Goal: Transaction & Acquisition: Book appointment/travel/reservation

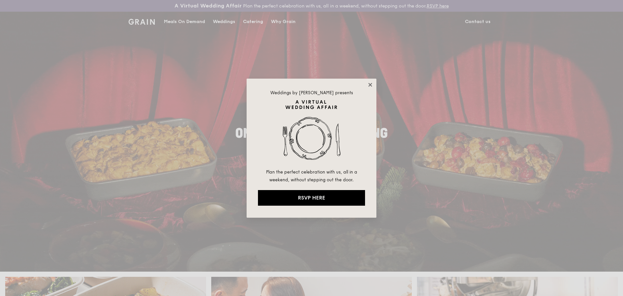
click at [372, 86] on icon at bounding box center [371, 85] width 6 height 6
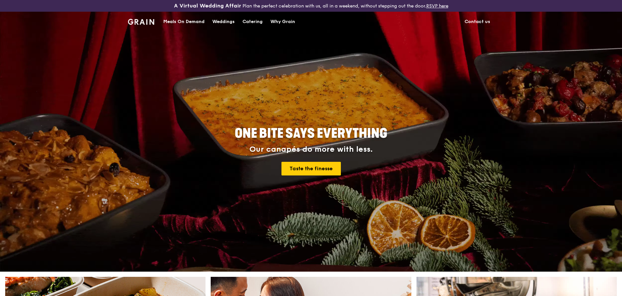
click at [195, 19] on div "Meals On Demand" at bounding box center [183, 21] width 41 height 19
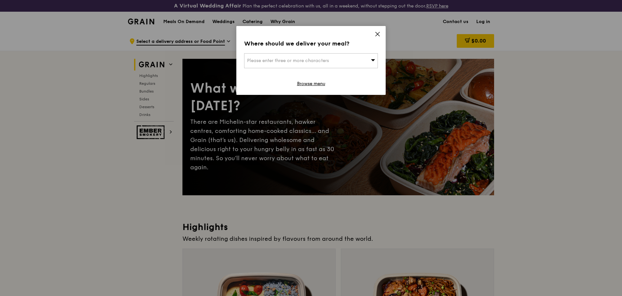
click at [315, 64] on div "Please enter three or more characters" at bounding box center [311, 60] width 134 height 15
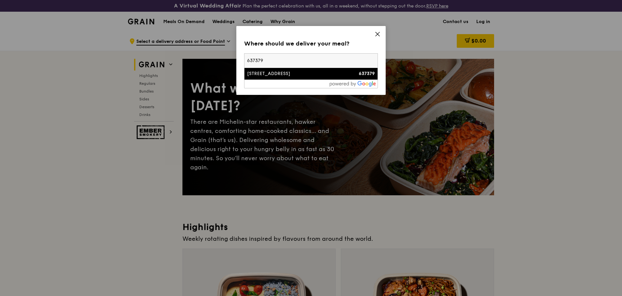
type input "637379"
click at [306, 76] on div "[STREET_ADDRESS]" at bounding box center [295, 73] width 96 height 6
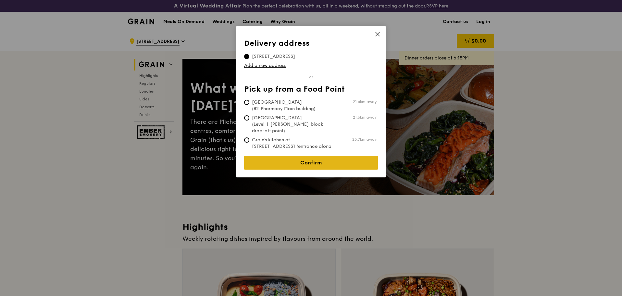
click at [312, 156] on link "Confirm" at bounding box center [311, 163] width 134 height 14
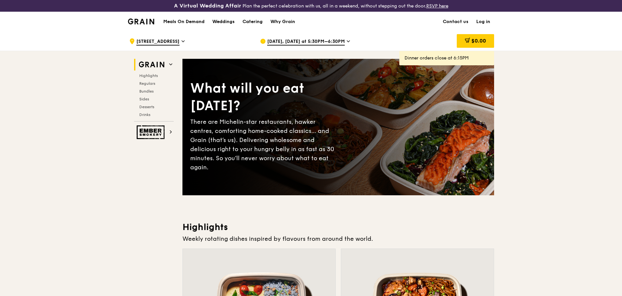
click at [301, 41] on span "[DATE], [DATE] at 5:30PM–6:30PM" at bounding box center [306, 41] width 78 height 7
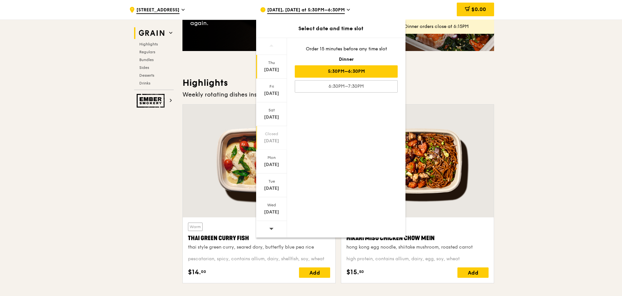
scroll to position [162, 0]
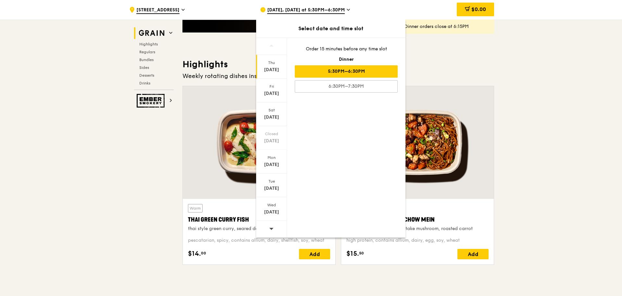
click at [279, 230] on div at bounding box center [271, 229] width 31 height 17
click at [271, 230] on icon at bounding box center [271, 228] width 5 height 5
click at [275, 68] on div "[DATE]" at bounding box center [271, 70] width 29 height 6
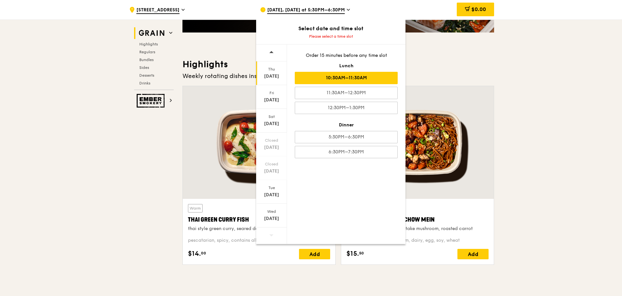
click at [372, 79] on div "10:30AM–11:30AM" at bounding box center [346, 78] width 103 height 12
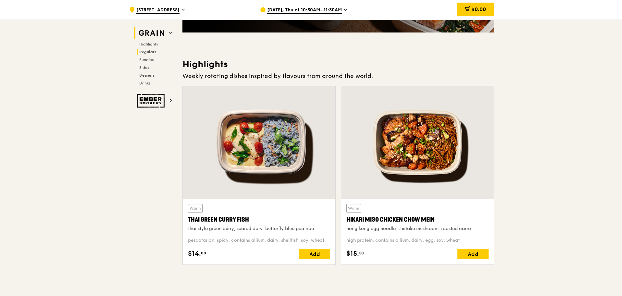
click at [150, 53] on span "Regulars" at bounding box center [147, 52] width 17 height 5
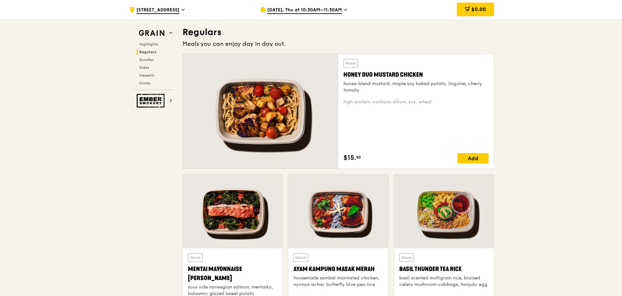
scroll to position [432, 0]
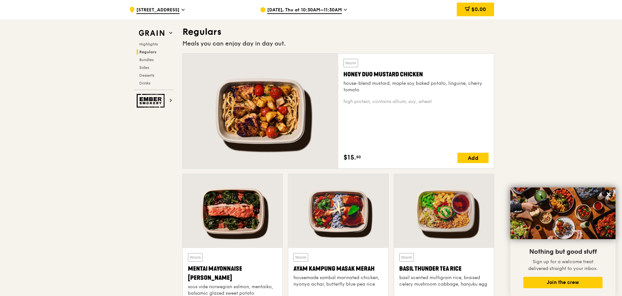
click at [276, 97] on div at bounding box center [261, 111] width 156 height 115
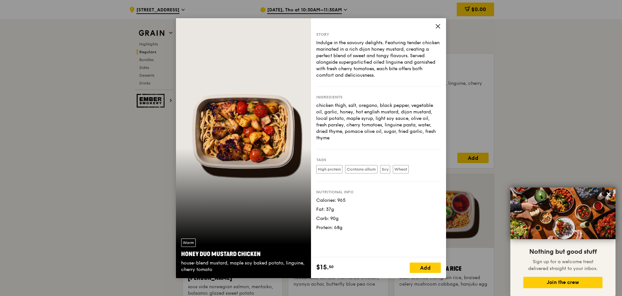
click at [438, 28] on icon at bounding box center [438, 26] width 6 height 6
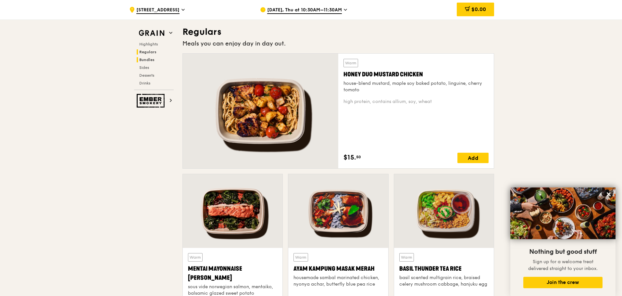
click at [148, 60] on span "Bundles" at bounding box center [146, 59] width 15 height 5
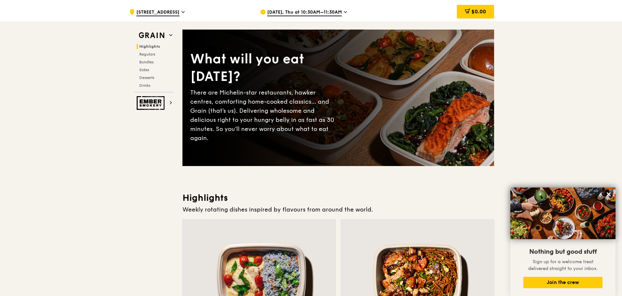
scroll to position [0, 0]
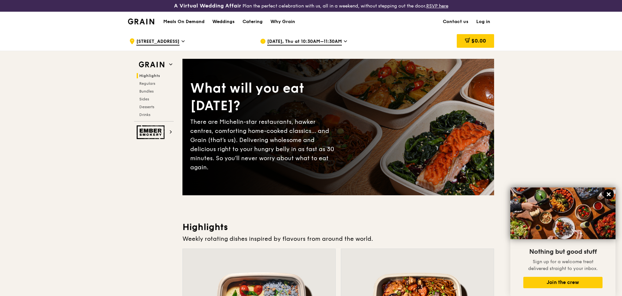
click at [610, 195] on icon at bounding box center [609, 194] width 4 height 4
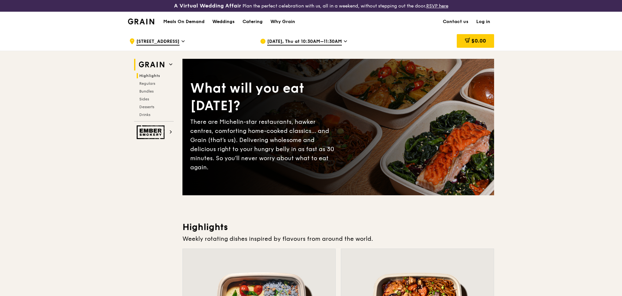
click at [150, 65] on img at bounding box center [152, 65] width 30 height 12
click at [256, 20] on div "Catering" at bounding box center [253, 21] width 20 height 19
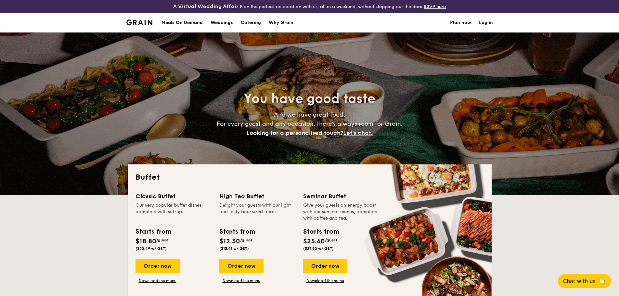
select select
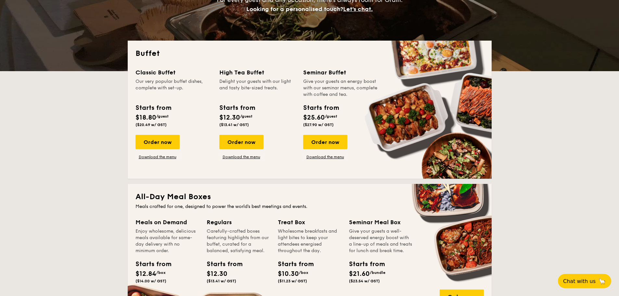
scroll to position [162, 0]
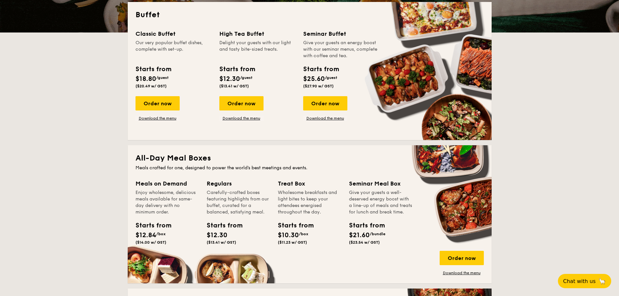
click at [170, 184] on div "Meals on Demand" at bounding box center [166, 183] width 63 height 9
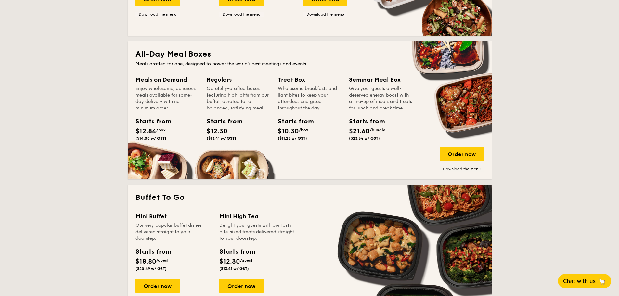
scroll to position [292, 0]
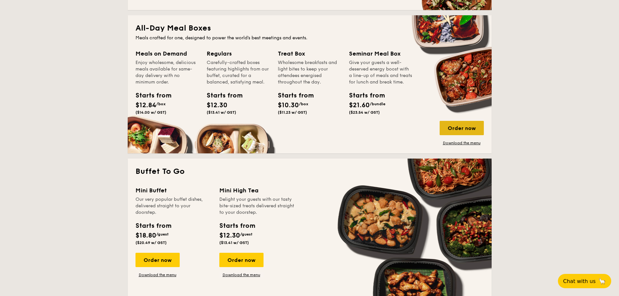
click at [471, 126] on div "Order now" at bounding box center [461, 128] width 44 height 14
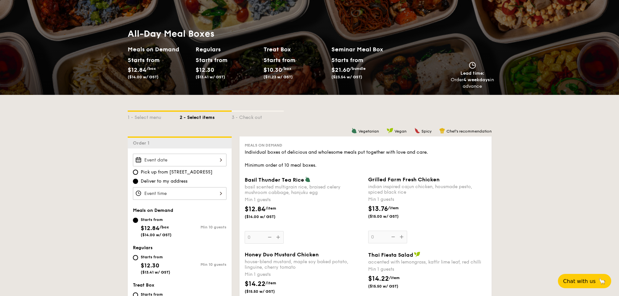
scroll to position [65, 0]
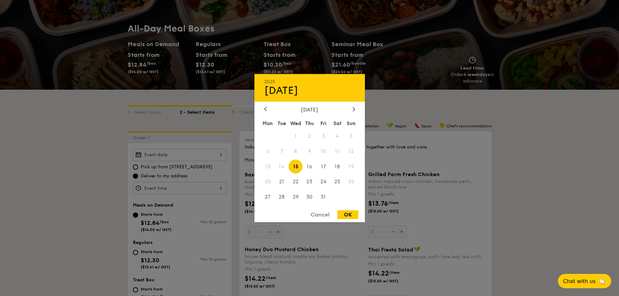
click at [194, 154] on div "2025 Oct 15 October 2025 Mon Tue Wed Thu Fri Sat Sun 1 2 3 4 5 6 7 8 9 10 11 12…" at bounding box center [180, 154] width 94 height 13
click at [310, 197] on span "30" at bounding box center [309, 197] width 14 height 14
click at [352, 212] on div "OK" at bounding box center [347, 214] width 21 height 9
type input "Oct 30, 2025"
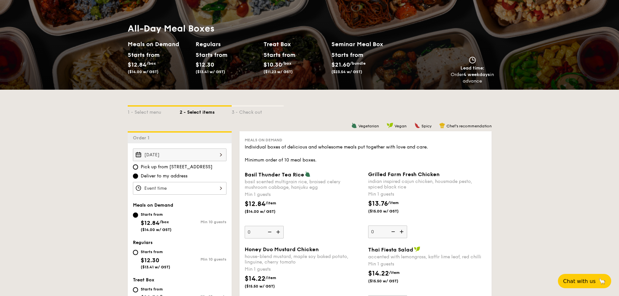
scroll to position [97, 0]
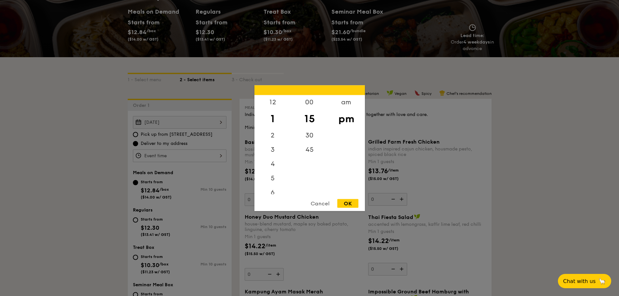
click at [206, 153] on div "12 1 2 3 4 5 6 7 8 9 10 11 00 15 30 45 am pm Cancel OK" at bounding box center [180, 155] width 94 height 13
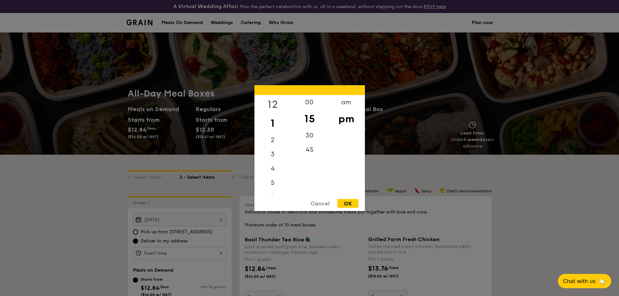
click at [270, 100] on div "12" at bounding box center [272, 104] width 37 height 19
click at [306, 101] on div "00" at bounding box center [309, 104] width 37 height 19
click at [341, 120] on div "pm" at bounding box center [346, 118] width 37 height 19
click at [346, 209] on div "Cancel OK" at bounding box center [309, 205] width 110 height 12
click at [349, 204] on div "OK" at bounding box center [347, 203] width 21 height 9
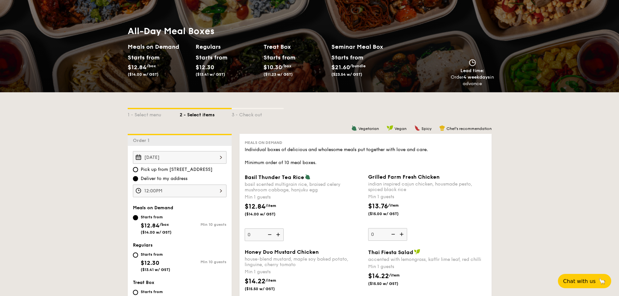
scroll to position [65, 0]
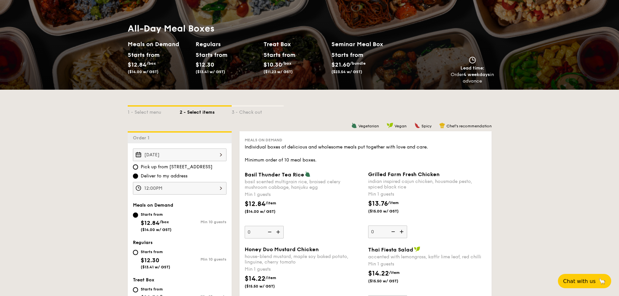
click at [201, 180] on div "Oct 30, 2025 Pick up from 5 Burn Road #05-01 Deliver to my address 12:00PM" at bounding box center [180, 171] width 94 height 46
click at [201, 188] on div "12:00PM" at bounding box center [180, 188] width 94 height 13
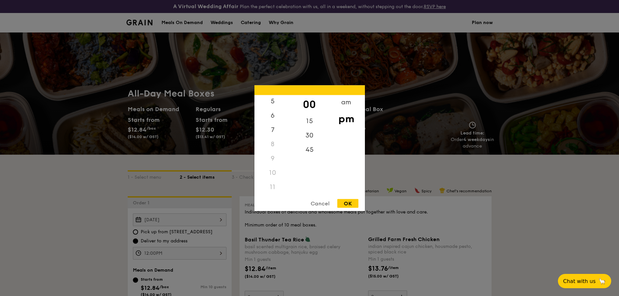
scroll to position [77, 0]
click at [272, 187] on div "11" at bounding box center [272, 187] width 37 height 14
click at [349, 101] on div "am" at bounding box center [346, 104] width 37 height 19
click at [272, 189] on div "11" at bounding box center [272, 189] width 37 height 19
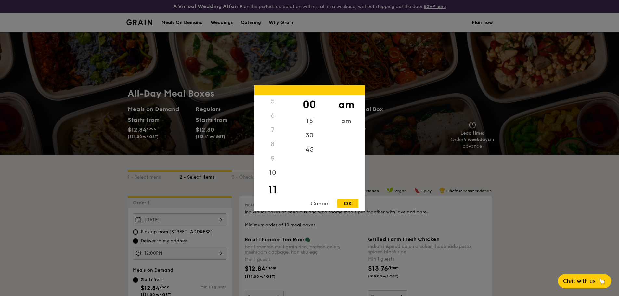
click at [350, 203] on div "OK" at bounding box center [347, 203] width 21 height 9
type input "11:00AM"
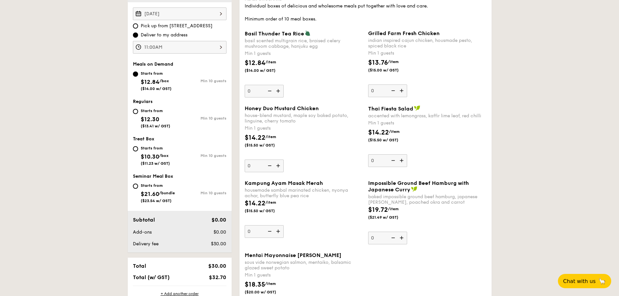
scroll to position [195, 0]
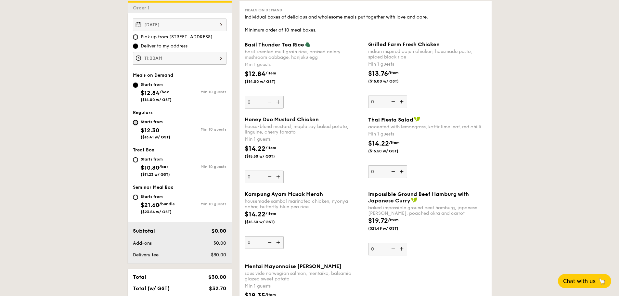
click at [136, 123] on input "Starts from $12.30 ($13.41 w/ GST) Min 10 guests" at bounding box center [135, 122] width 5 height 5
radio input "true"
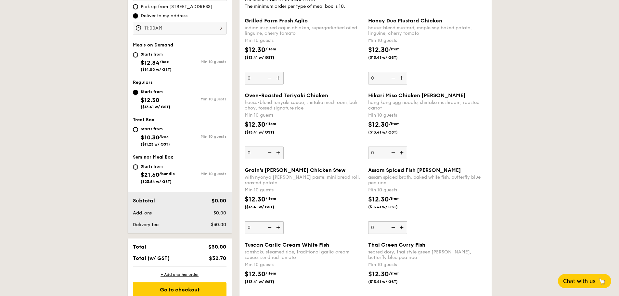
scroll to position [227, 0]
